Goal: Task Accomplishment & Management: Use online tool/utility

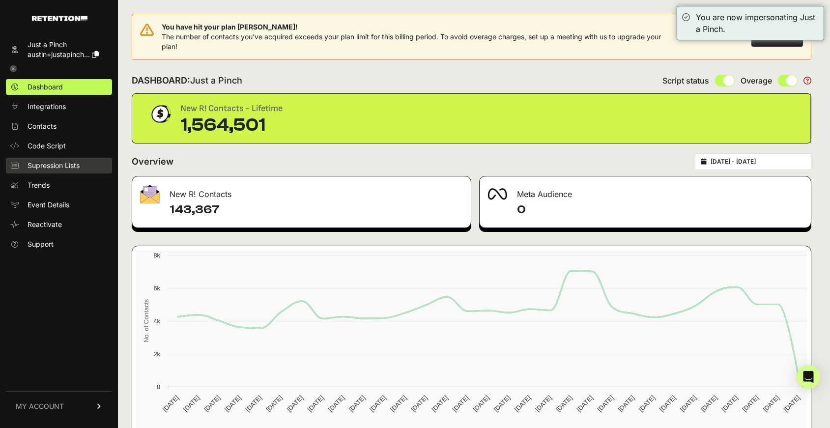
click at [47, 167] on span "Supression Lists" at bounding box center [54, 166] width 52 height 10
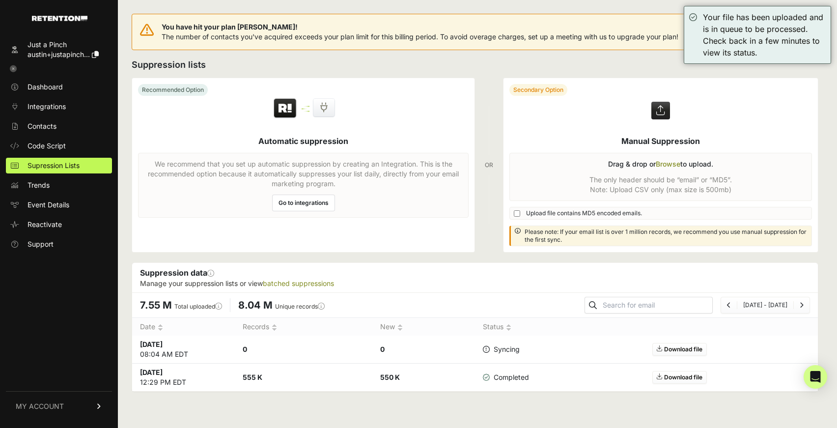
click at [272, 62] on h2 "Suppression lists" at bounding box center [475, 65] width 687 height 14
click at [710, 25] on div "Your file has been uploaded and is in queue to be processed. Check back in a fe…" at bounding box center [764, 34] width 123 height 47
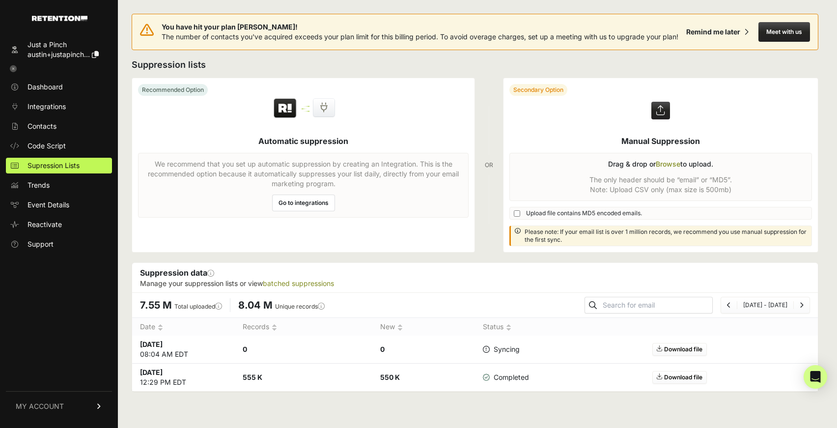
click at [15, 69] on icon at bounding box center [13, 68] width 7 height 7
